Goal: Check status: Check status

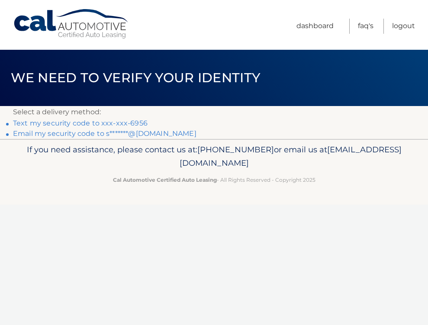
click at [118, 119] on li "Text my security code to xxx-xxx-6956" at bounding box center [214, 123] width 402 height 10
click at [125, 124] on link "Text my security code to xxx-xxx-6956" at bounding box center [80, 123] width 135 height 8
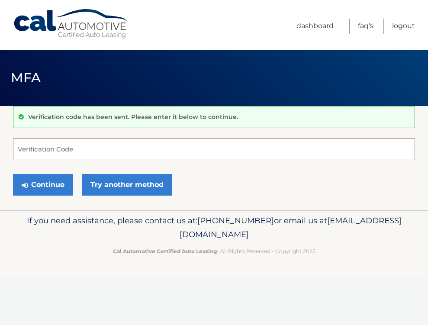
click at [89, 146] on input "Verification Code" at bounding box center [214, 150] width 402 height 22
type input "371517"
click at [13, 174] on button "Continue" at bounding box center [43, 185] width 60 height 22
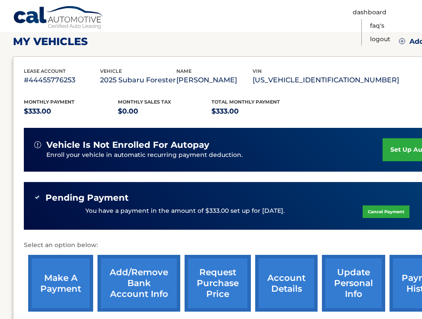
scroll to position [123, 0]
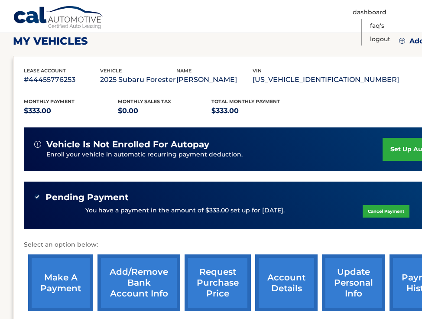
click at [319, 105] on div "Monthly Payment $333.00 Monthly sales Tax $0.00 Total Monthly Payment $333.00" at bounding box center [211, 106] width 375 height 19
